Goal: Obtain resource: Download file/media

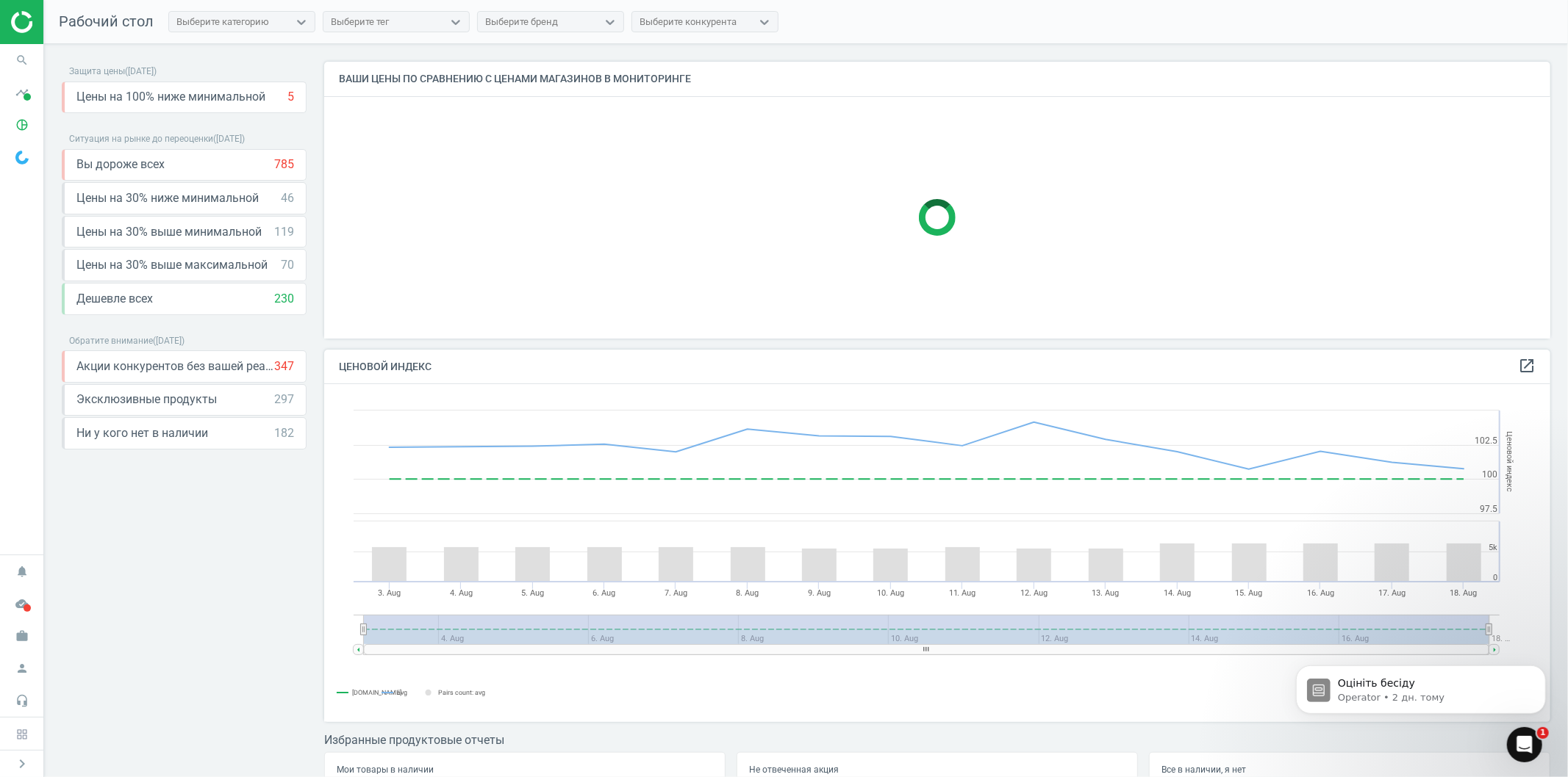
click at [1527, 746] on icon "Відкрити програму для спілкування Intercom" at bounding box center [1525, 745] width 25 height 25
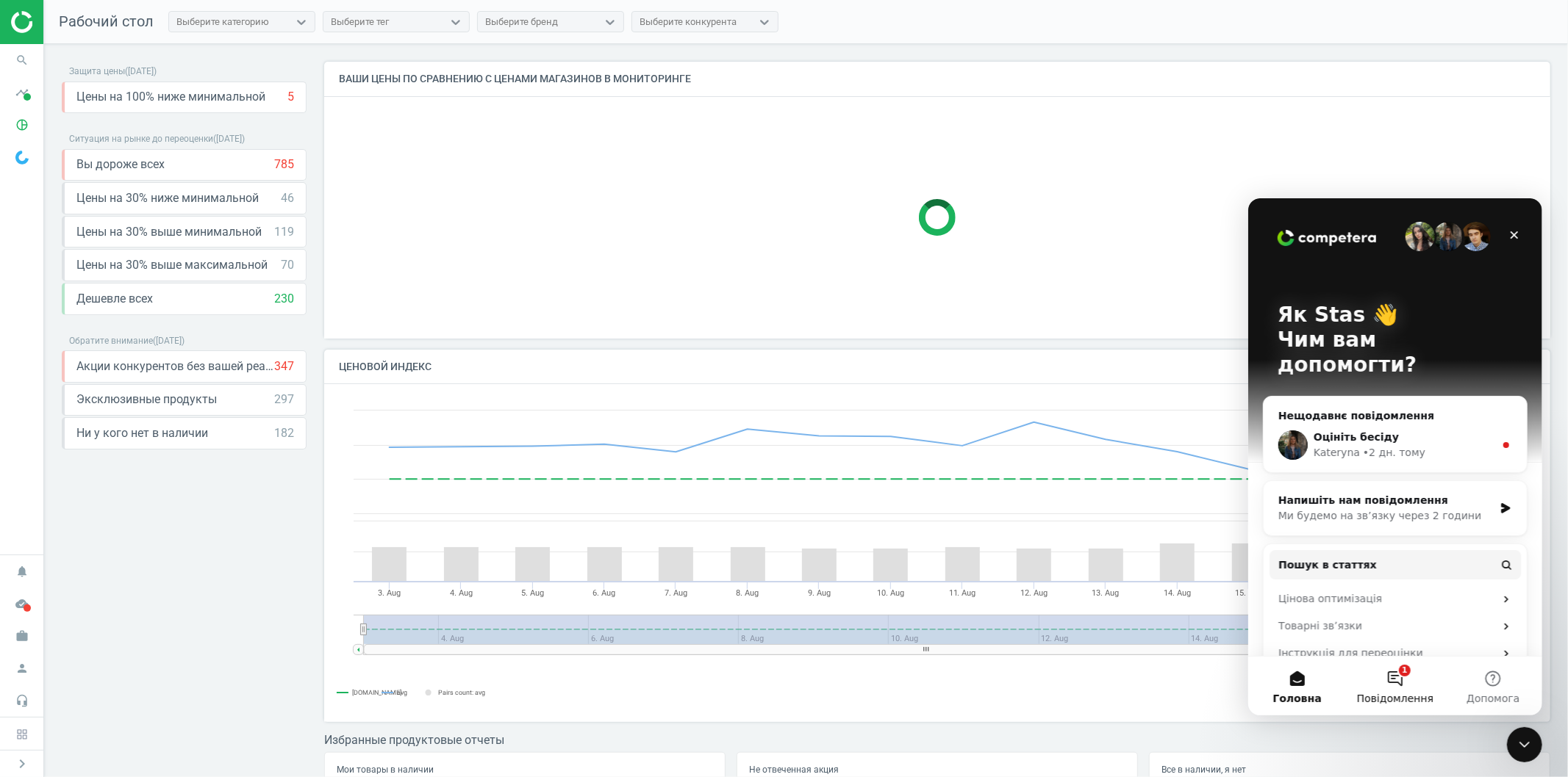
click at [1399, 683] on button "1 Повідомлення" at bounding box center [1394, 685] width 97 height 59
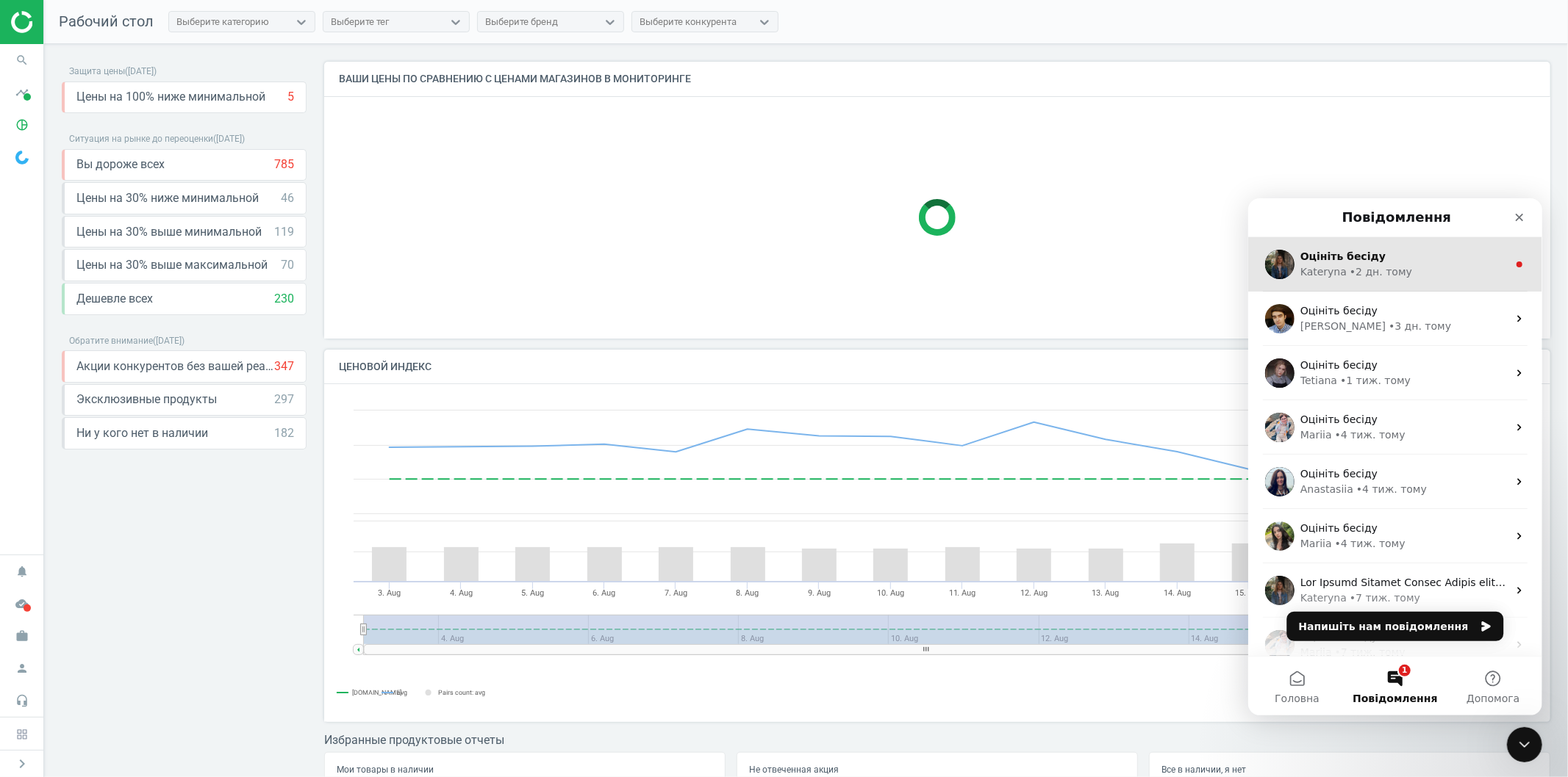
click at [1338, 254] on span "Оцініть бесіду" at bounding box center [1342, 255] width 85 height 11
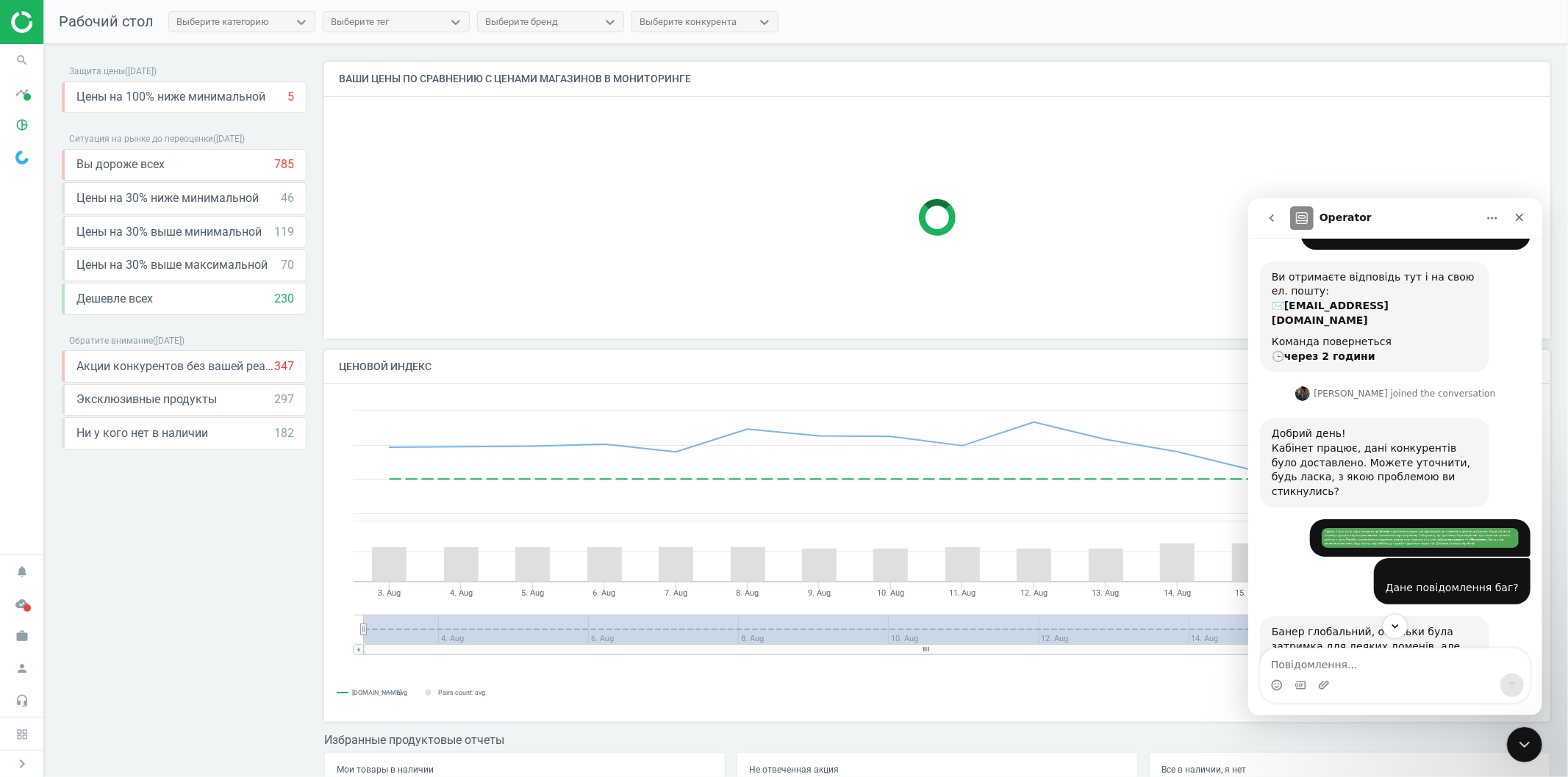
scroll to position [304, 0]
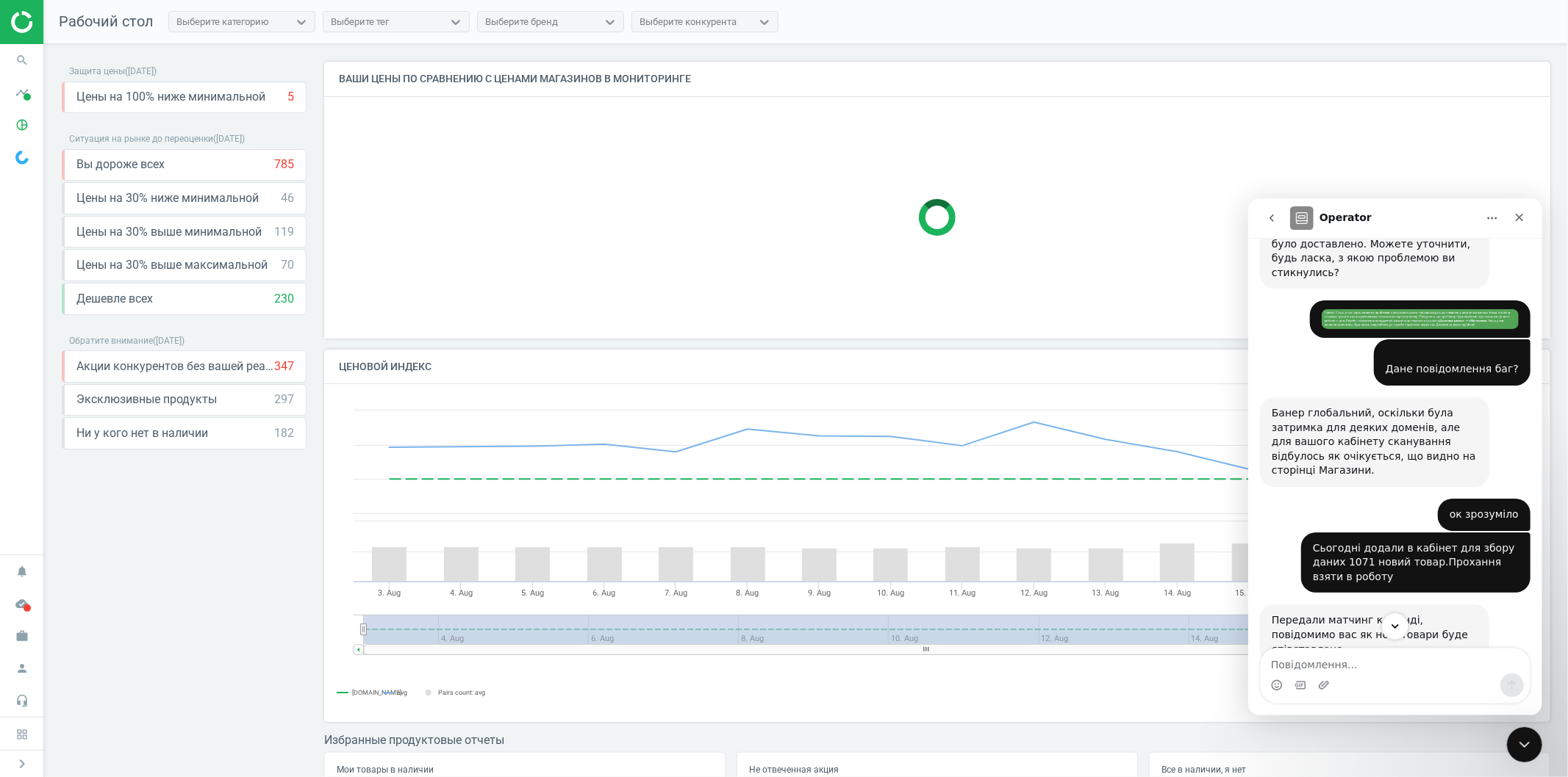
click at [1397, 628] on icon "Scroll to bottom" at bounding box center [1394, 626] width 13 height 13
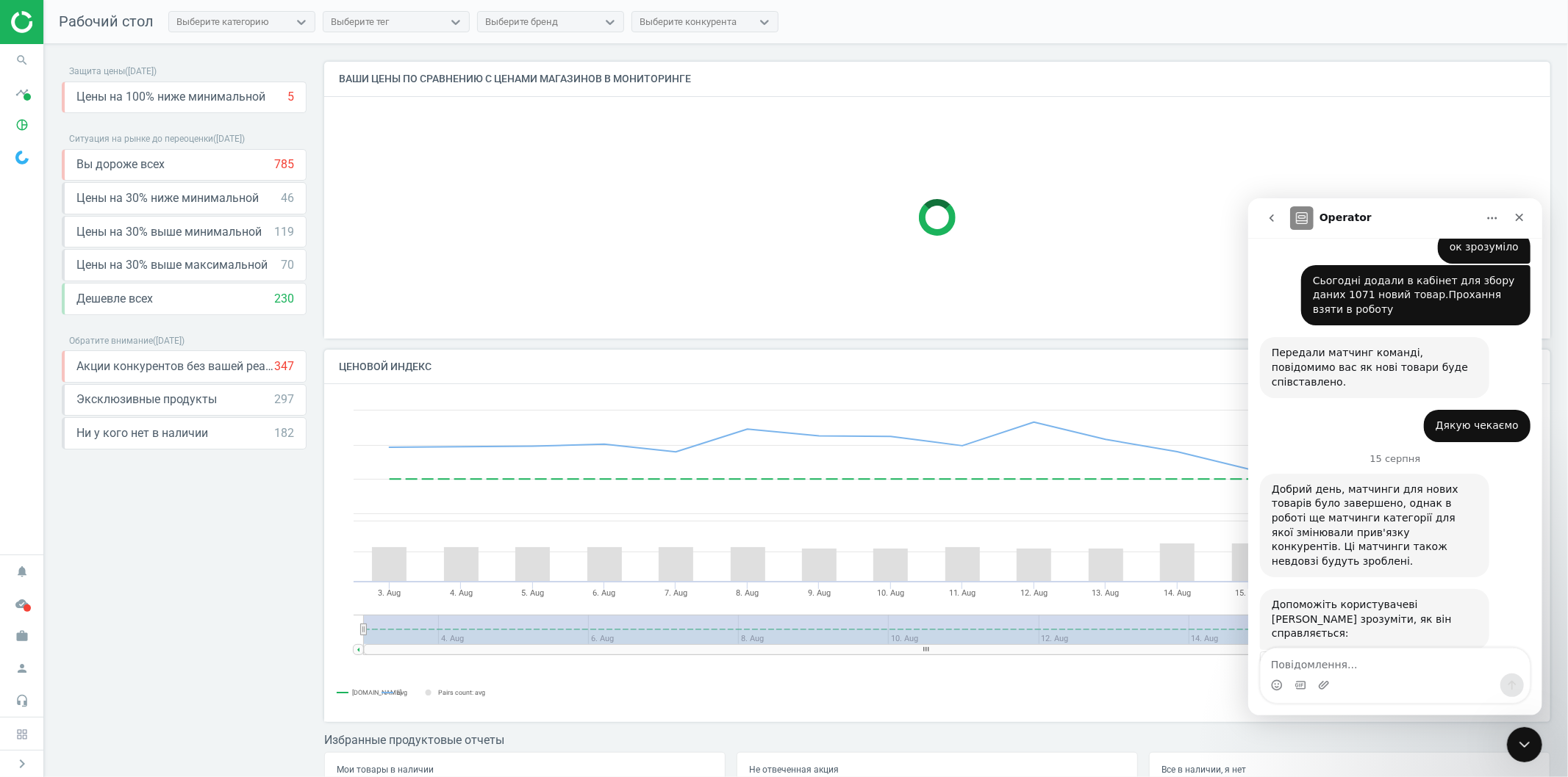
scroll to position [577, 0]
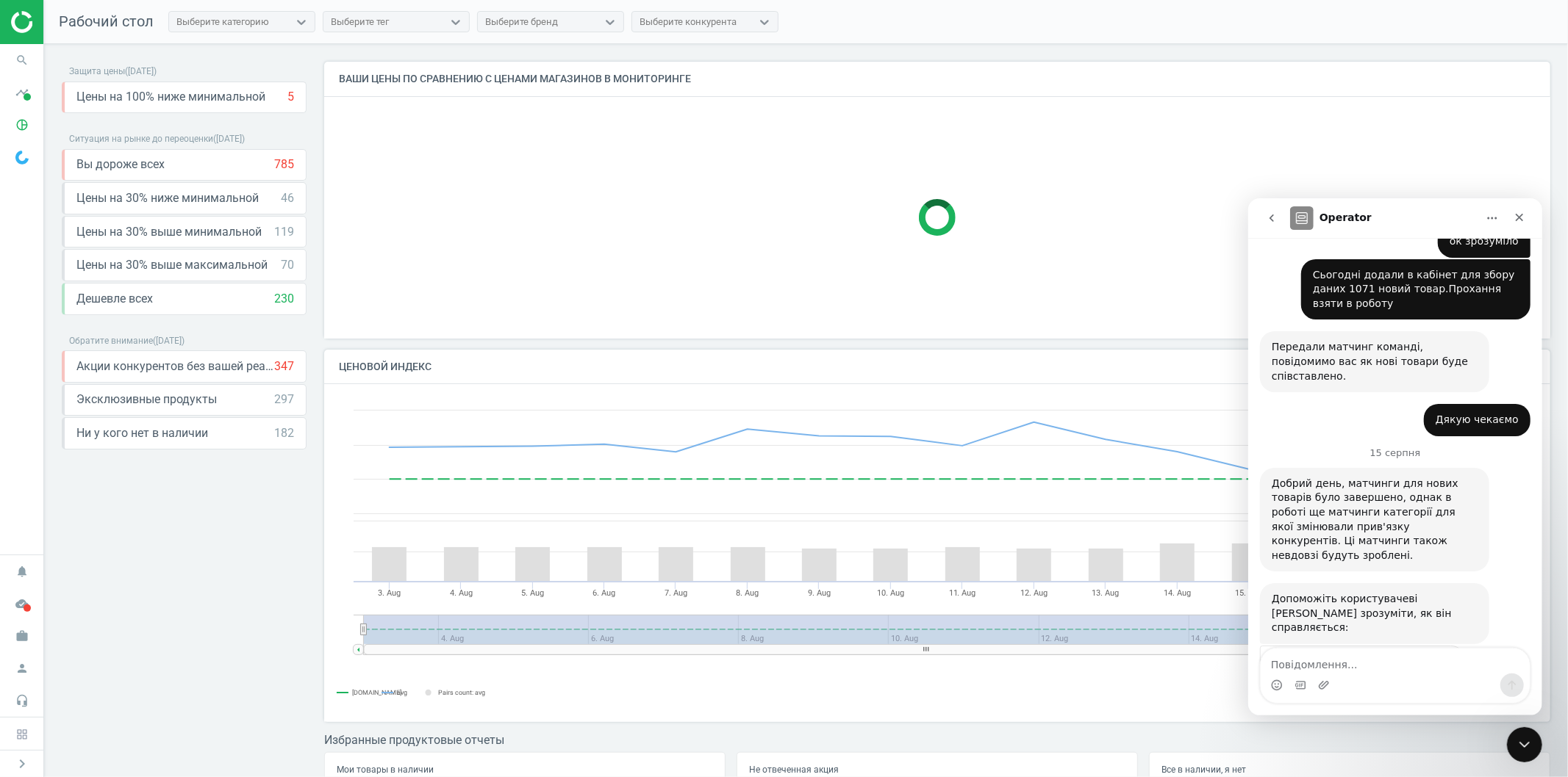
click at [1398, 685] on span "Добре" at bounding box center [1397, 698] width 26 height 26
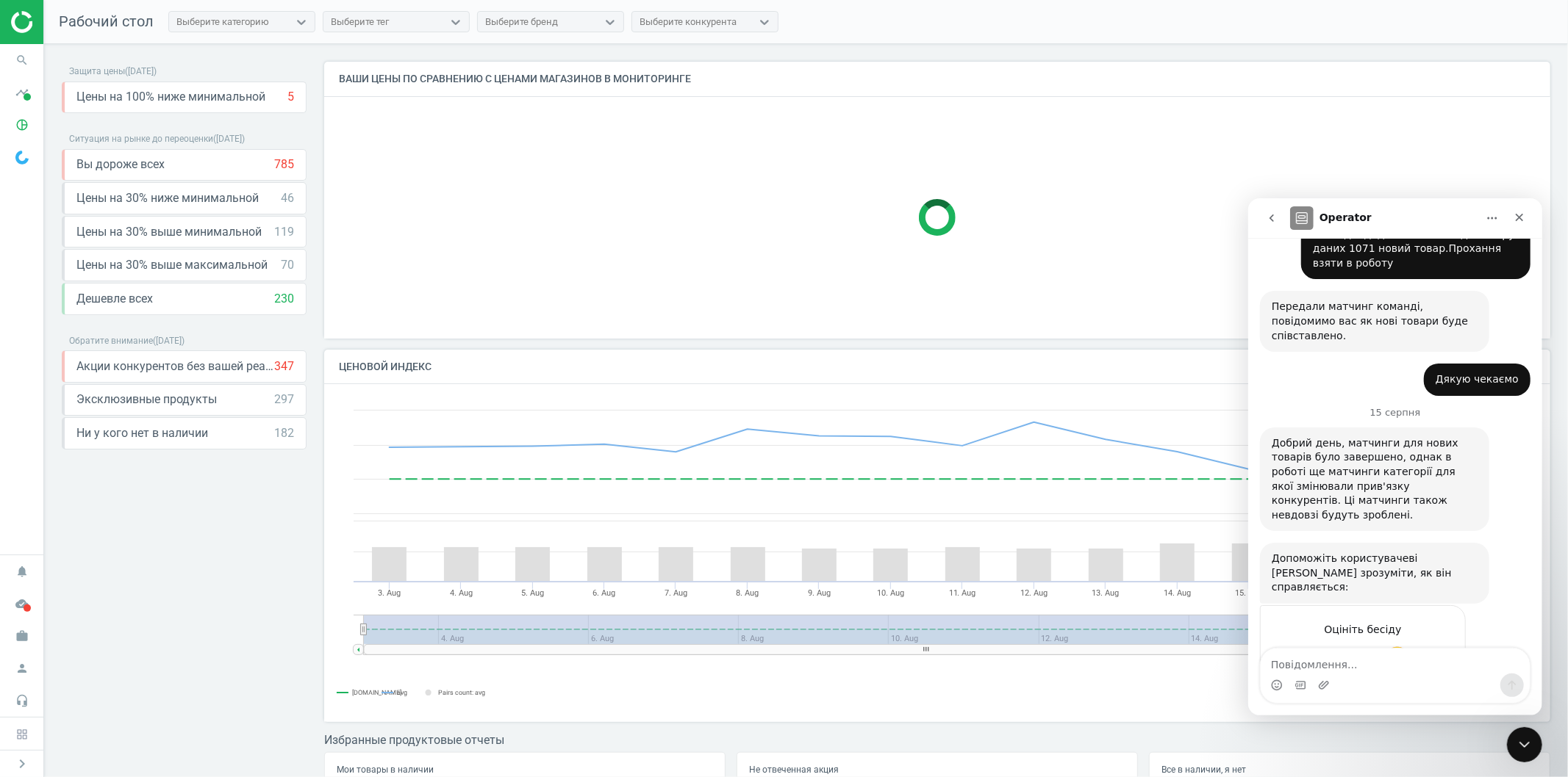
click at [1439, 697] on div "Надіслати" at bounding box center [1439, 711] width 29 height 29
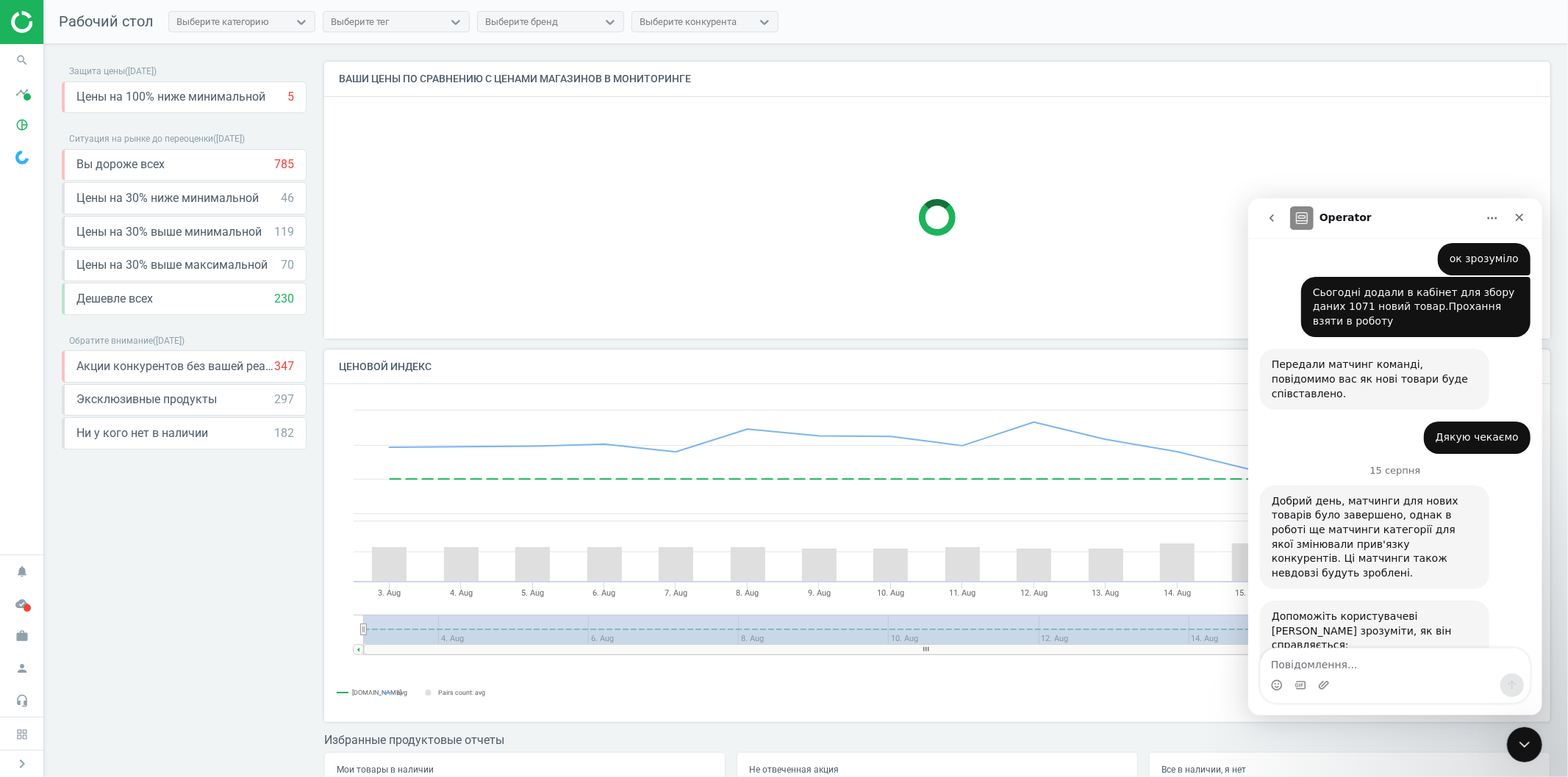
click at [1527, 740] on icon "Закрити програму для спілкування Intercom" at bounding box center [1524, 744] width 18 height 18
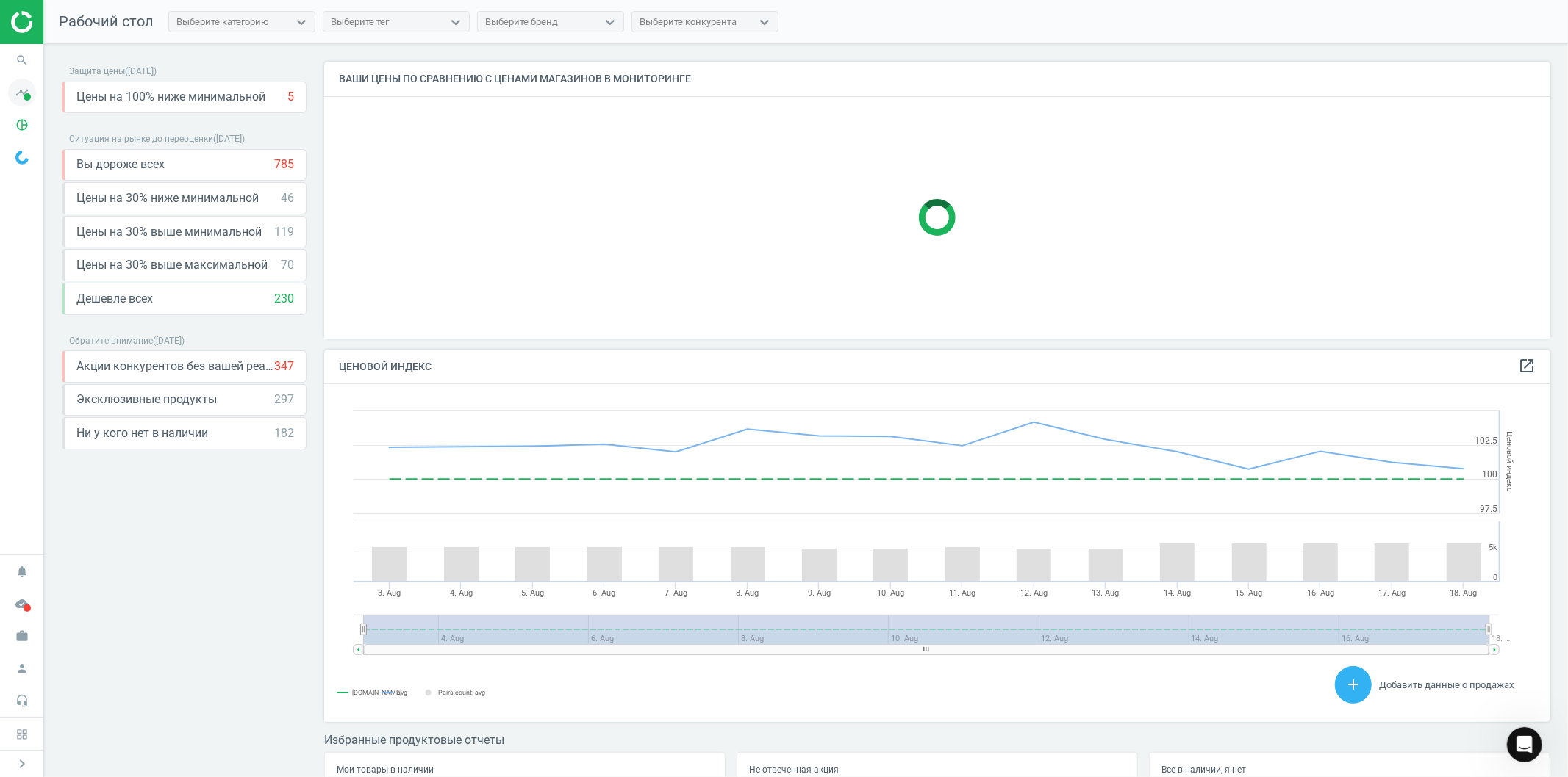
click at [25, 94] on span at bounding box center [27, 97] width 7 height 7
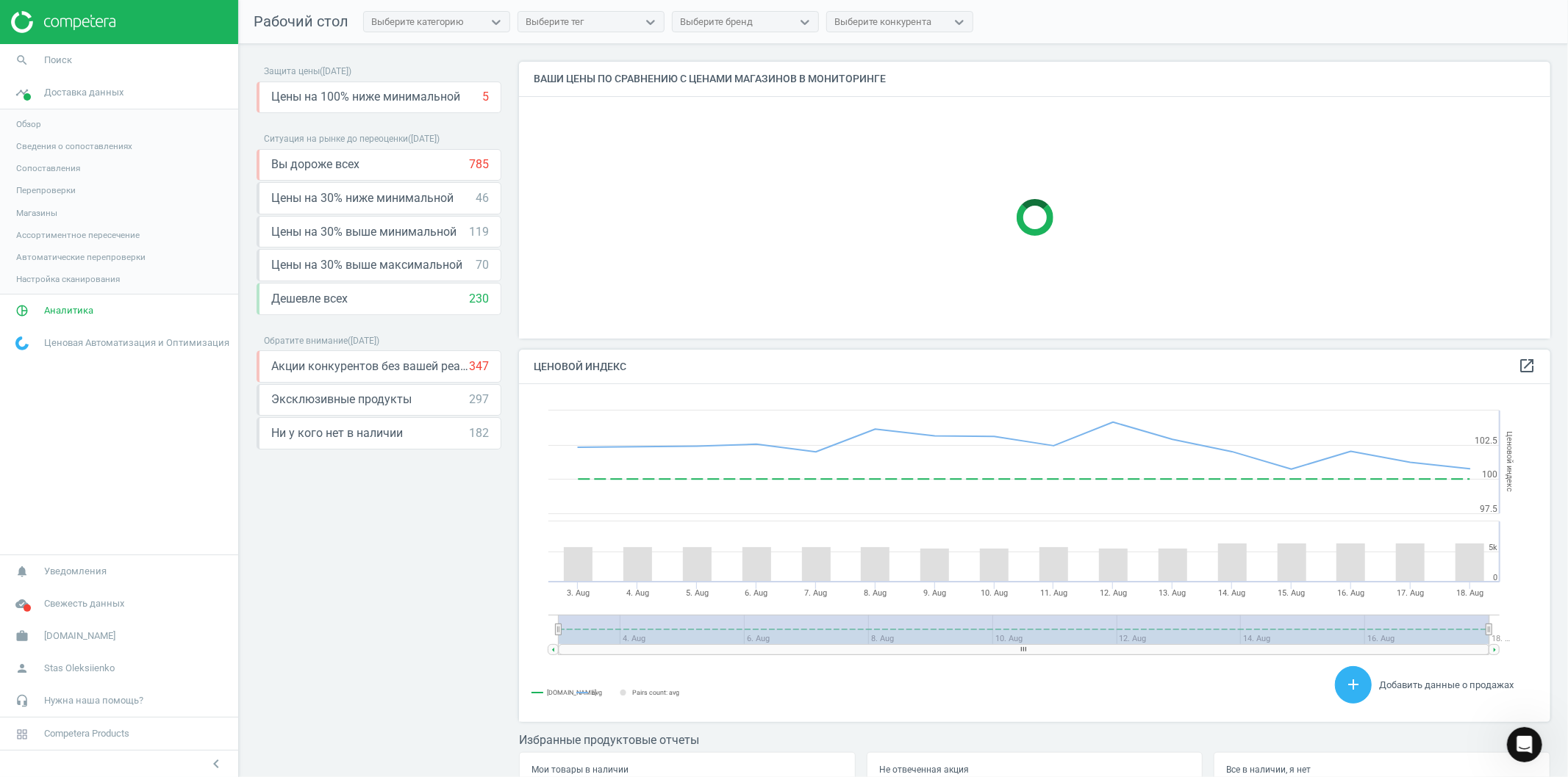
scroll to position [617, 0]
click at [30, 126] on span "Обзор" at bounding box center [29, 124] width 25 height 11
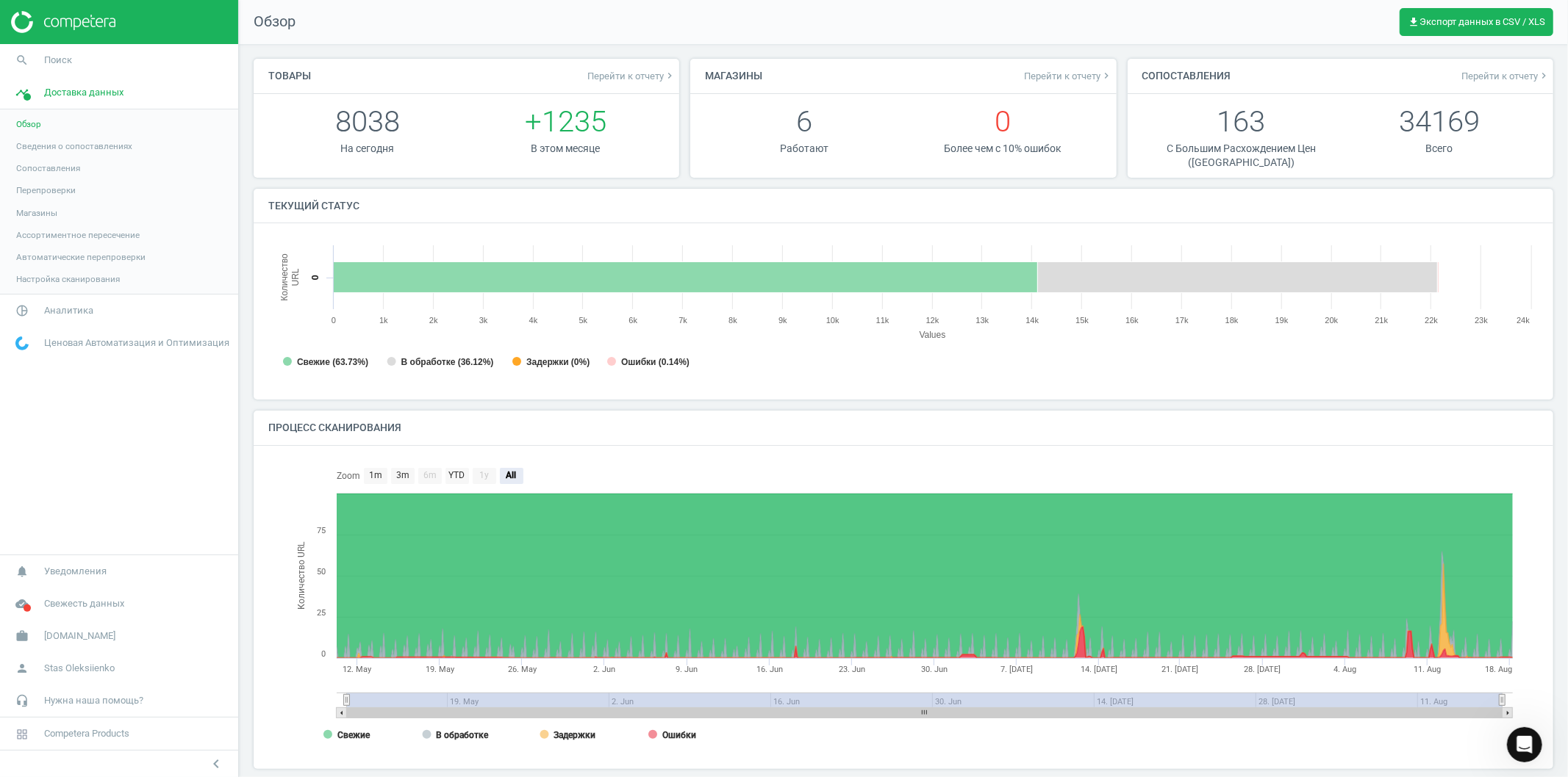
scroll to position [319, 1284]
click at [52, 312] on span "Аналитика" at bounding box center [69, 310] width 49 height 13
click at [34, 179] on span "Товары" at bounding box center [32, 178] width 31 height 11
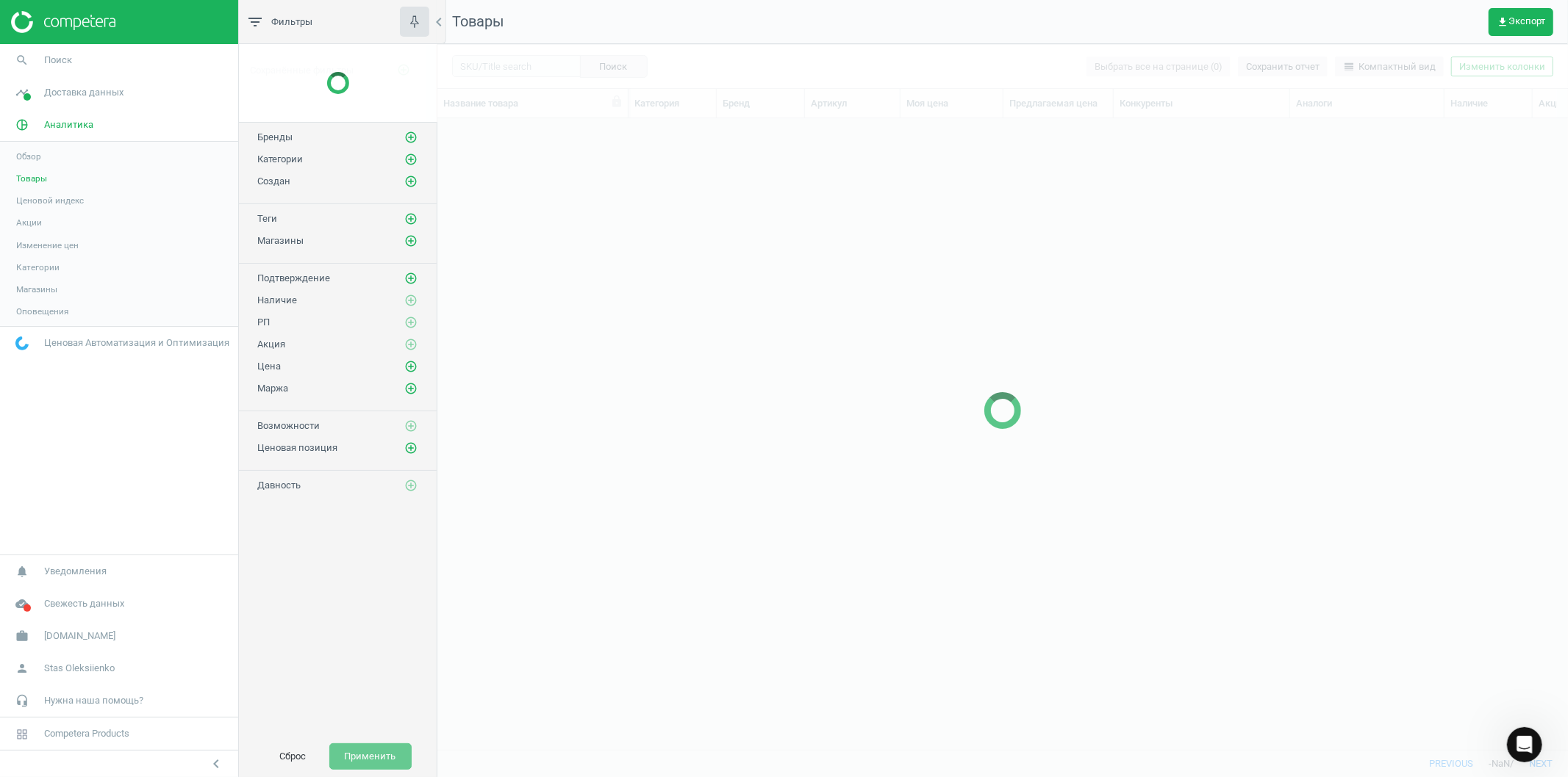
scroll to position [606, 1118]
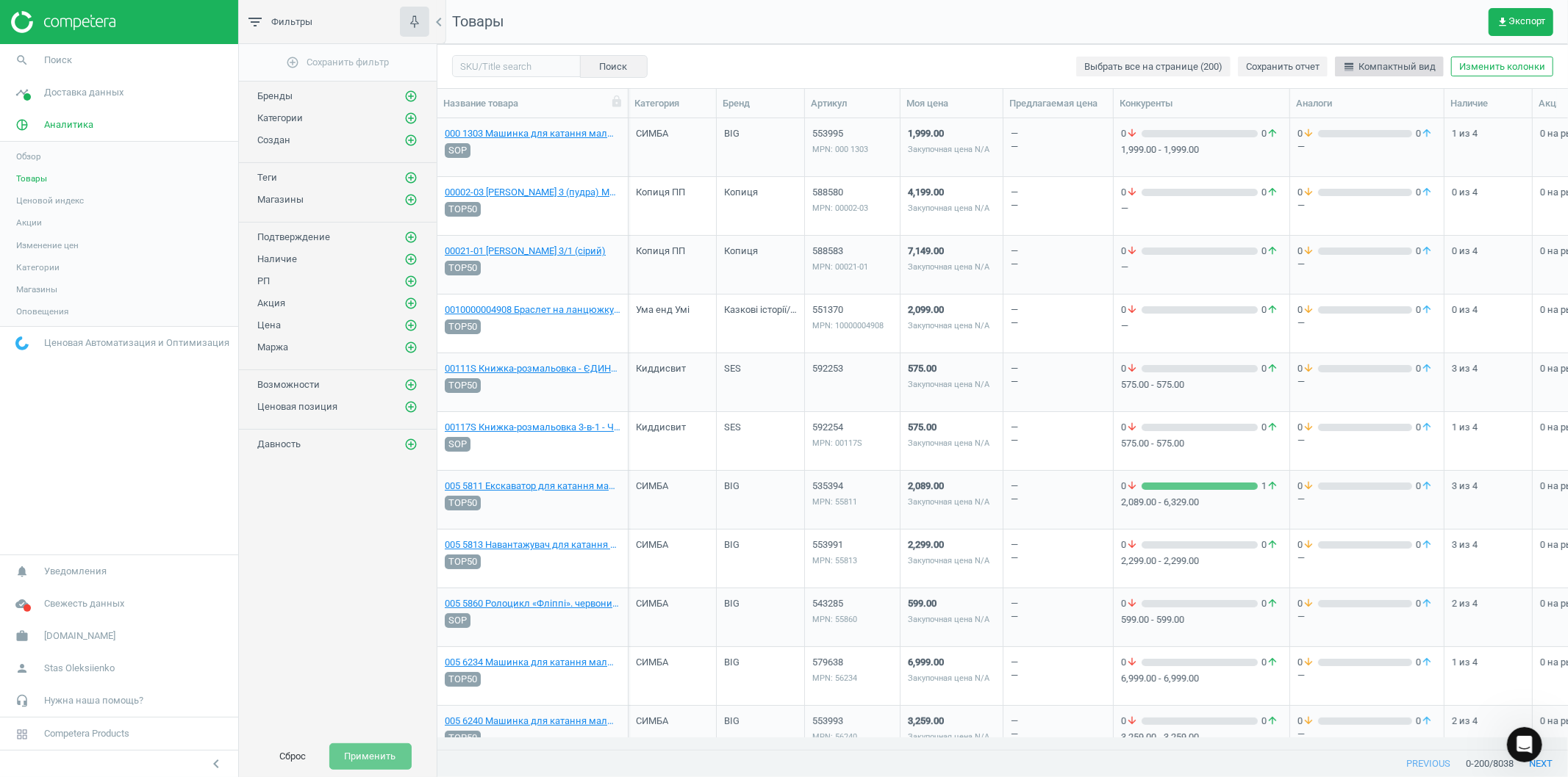
click at [1397, 68] on span "line_weight Компактный вид" at bounding box center [1389, 67] width 93 height 13
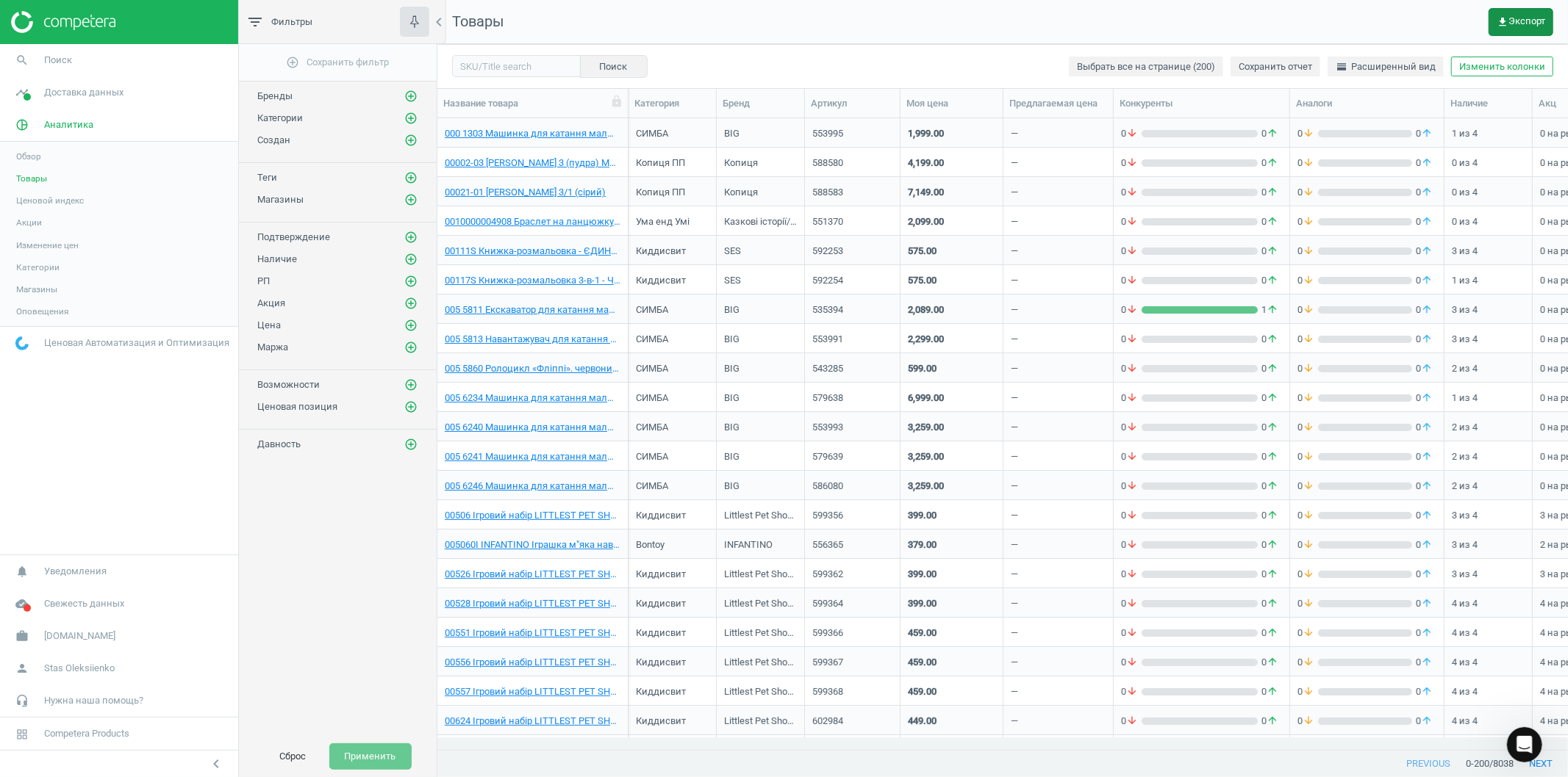
click at [1518, 25] on span "get_app Экспорт" at bounding box center [1520, 22] width 48 height 11
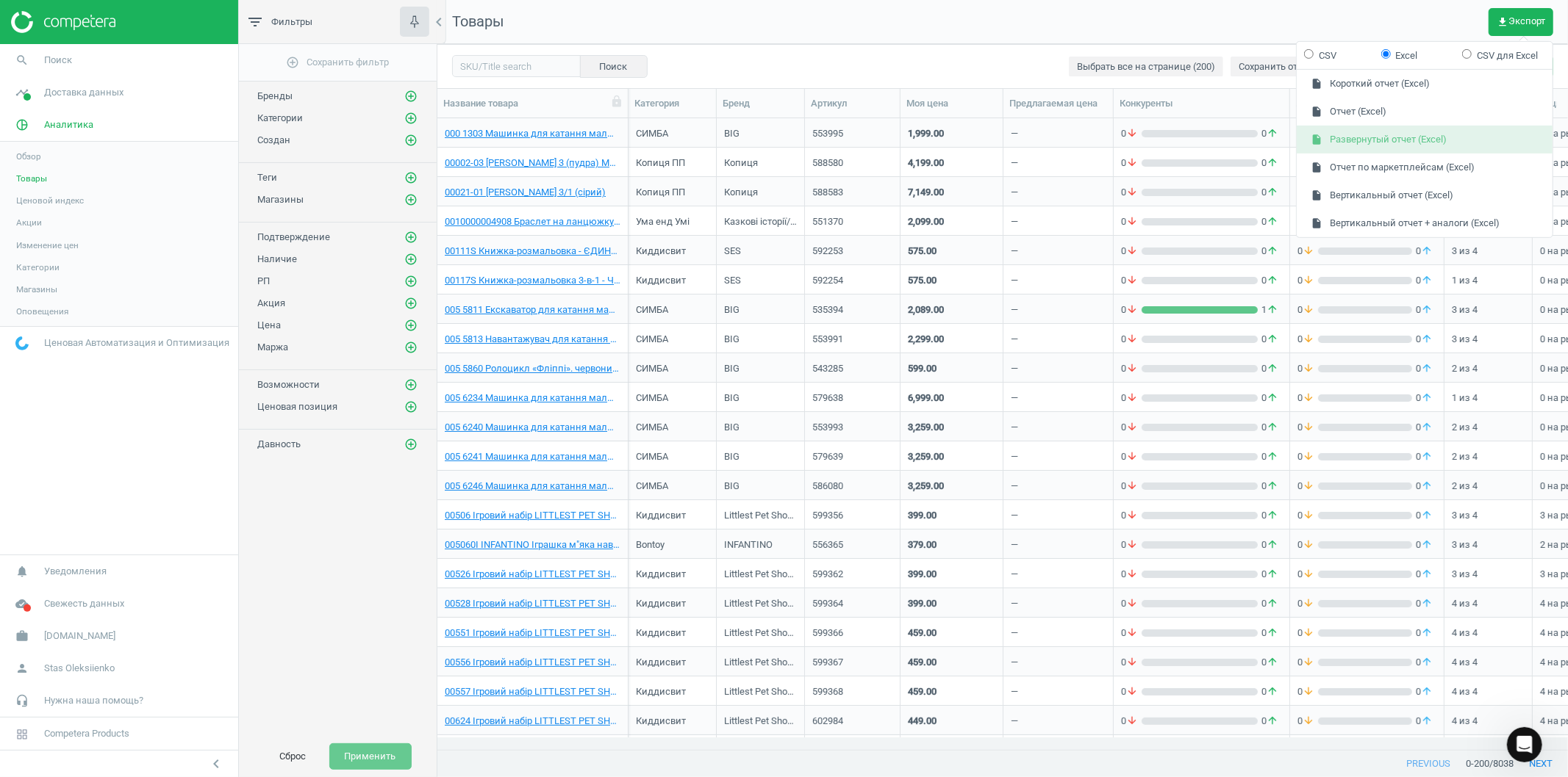
click at [1371, 141] on button "insert_drive_file Развернутый отчет (Excel)" at bounding box center [1425, 139] width 256 height 28
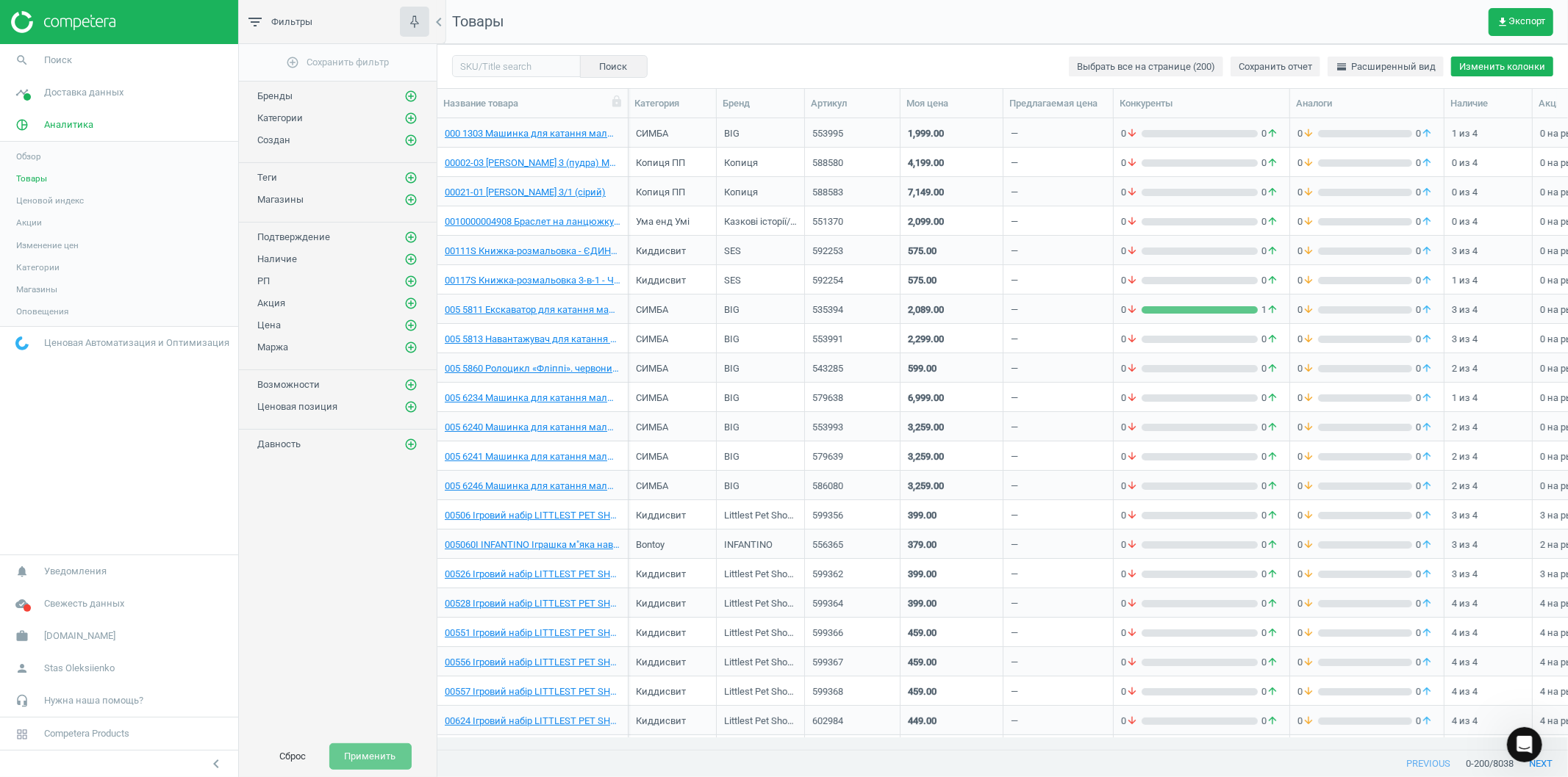
click at [1478, 65] on button "Изменить колонки" at bounding box center [1502, 66] width 102 height 20
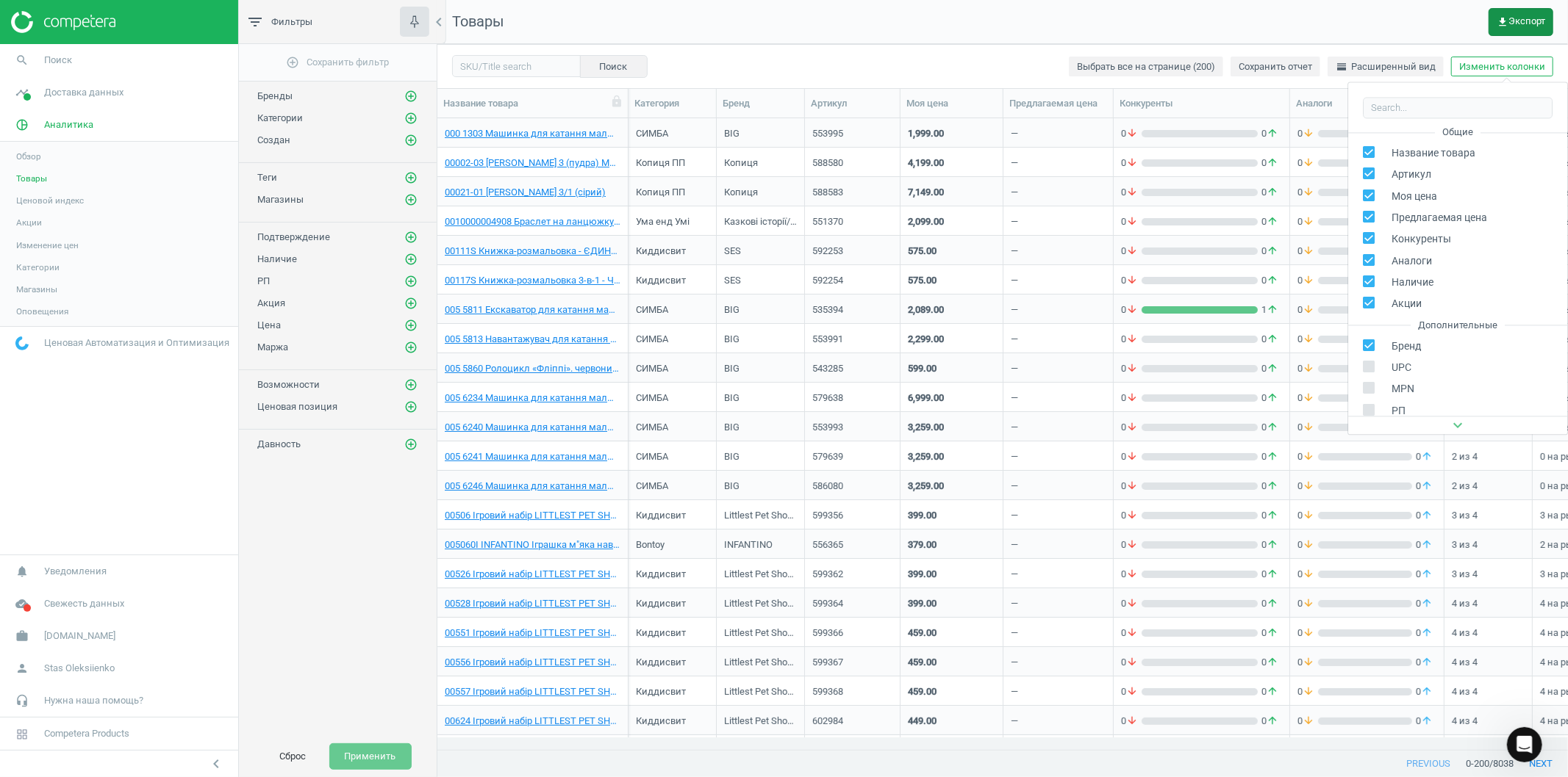
click at [1509, 19] on span "get_app Экспорт" at bounding box center [1520, 22] width 48 height 11
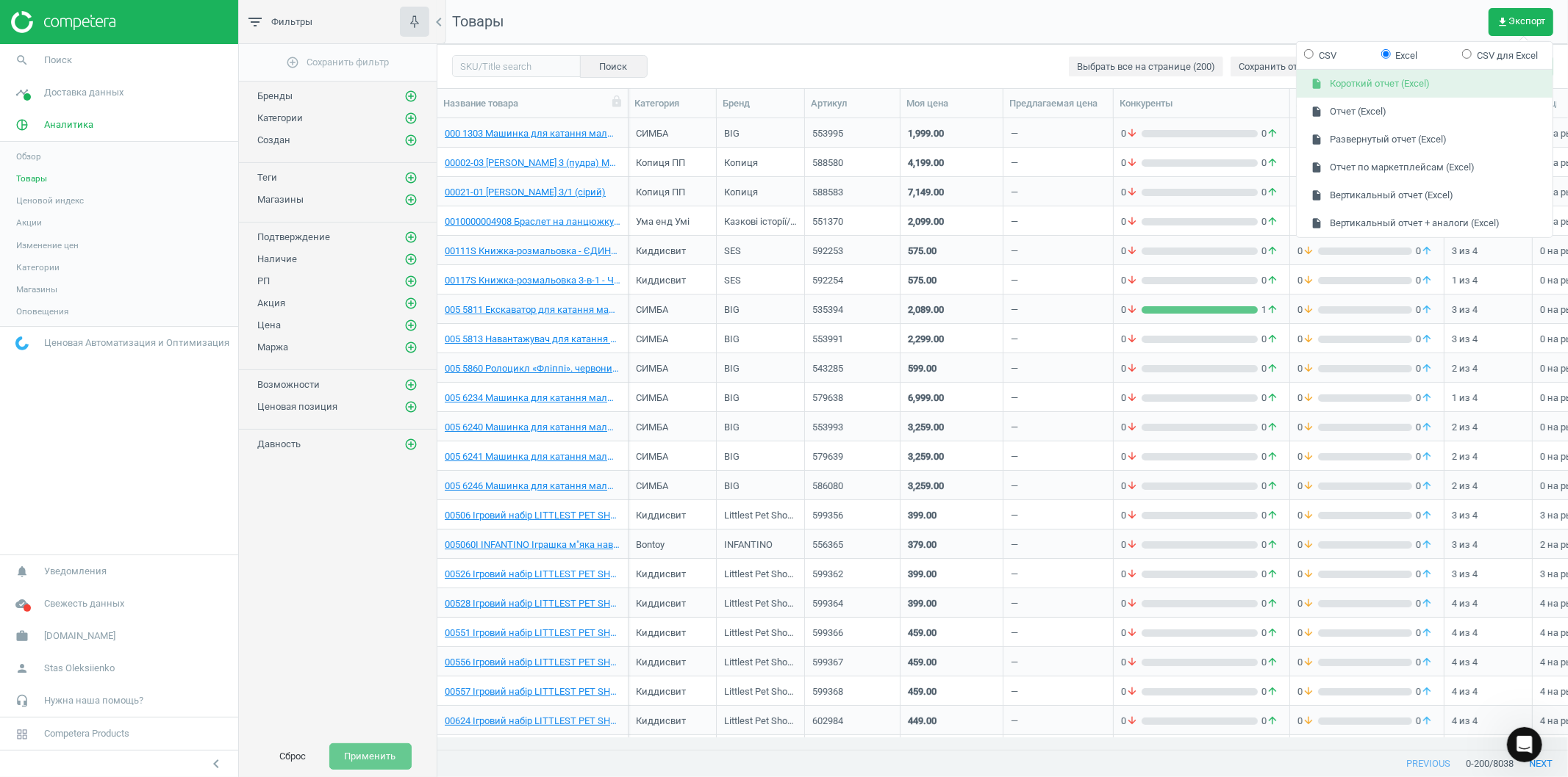
click at [1399, 83] on button "insert_drive_file Короткий отчет (Excel)" at bounding box center [1425, 84] width 256 height 28
